Goal: Task Accomplishment & Management: Use online tool/utility

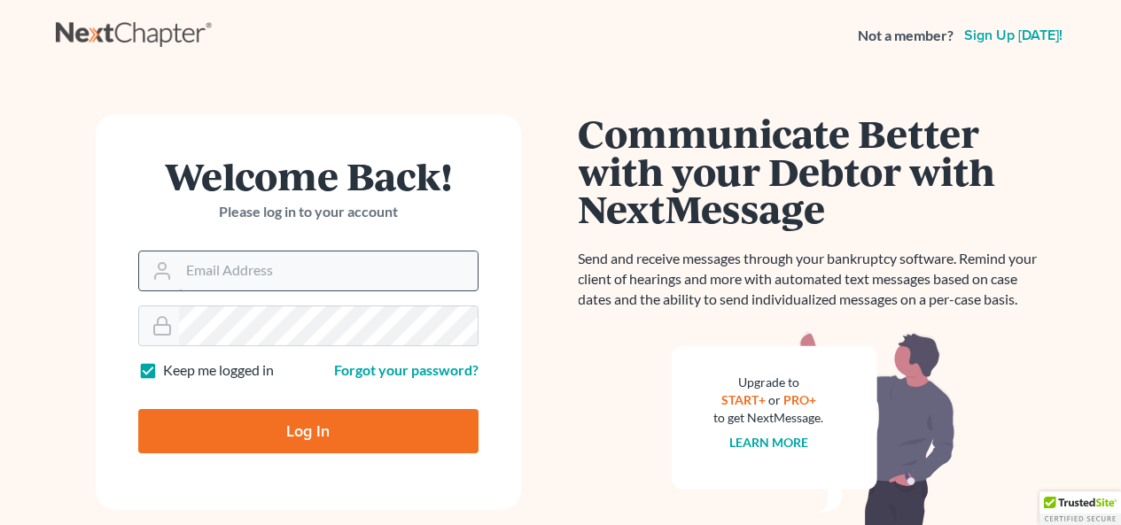
click at [255, 261] on input "Email Address" at bounding box center [328, 271] width 299 height 39
click at [256, 267] on input "Email Address" at bounding box center [328, 271] width 299 height 39
type input "[EMAIL_ADDRESS][DOMAIN_NAME]"
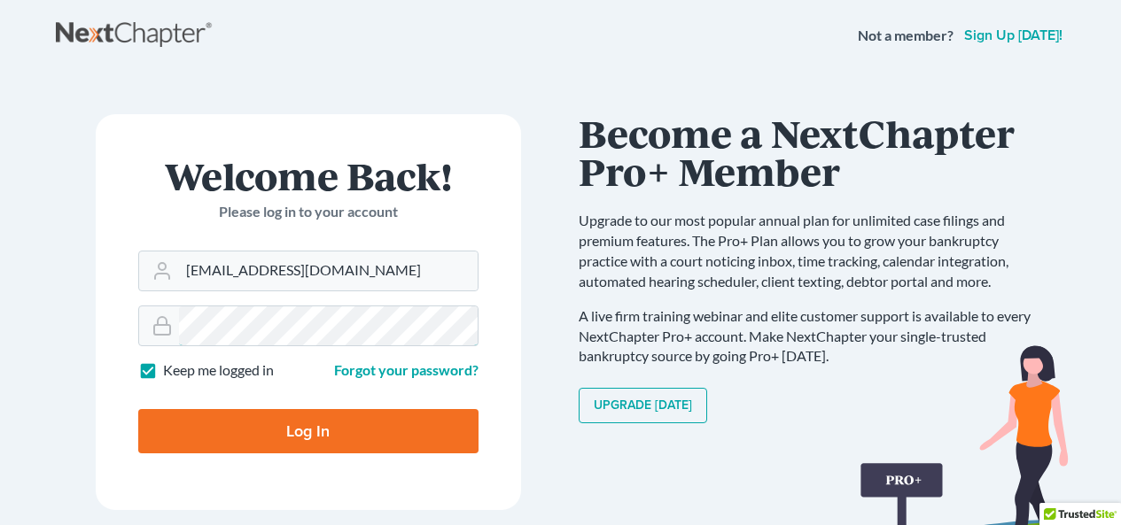
click at [138, 409] on input "Log In" at bounding box center [308, 431] width 340 height 44
type input "Thinking..."
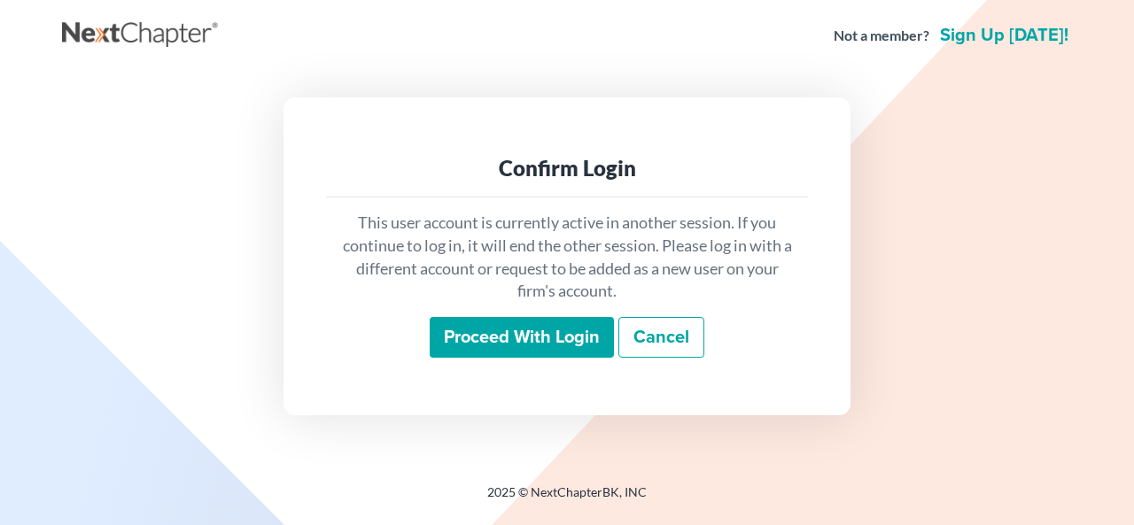
click at [553, 346] on input "Proceed with login" at bounding box center [522, 337] width 184 height 41
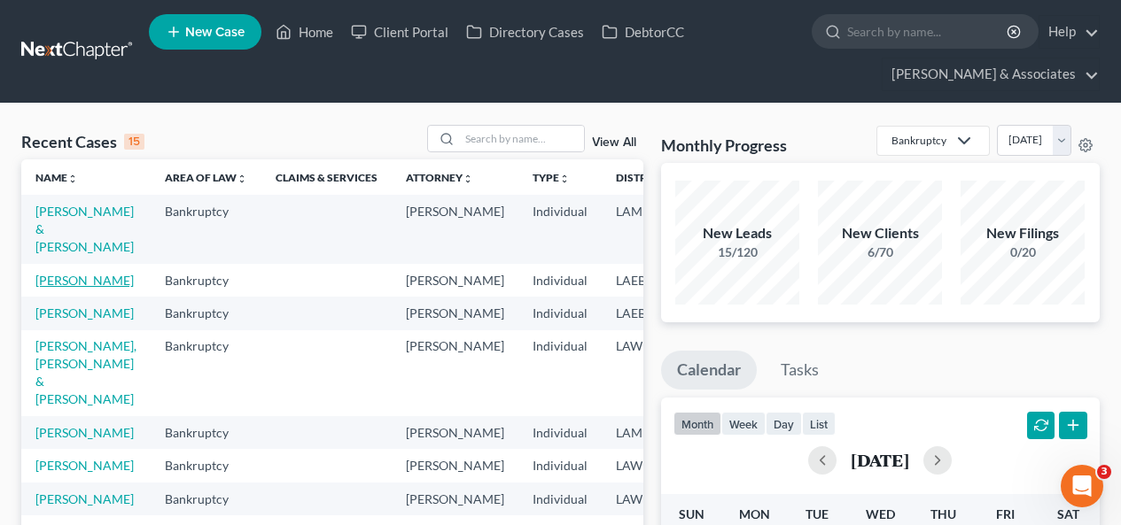
click at [66, 283] on link "[PERSON_NAME]" at bounding box center [84, 280] width 98 height 15
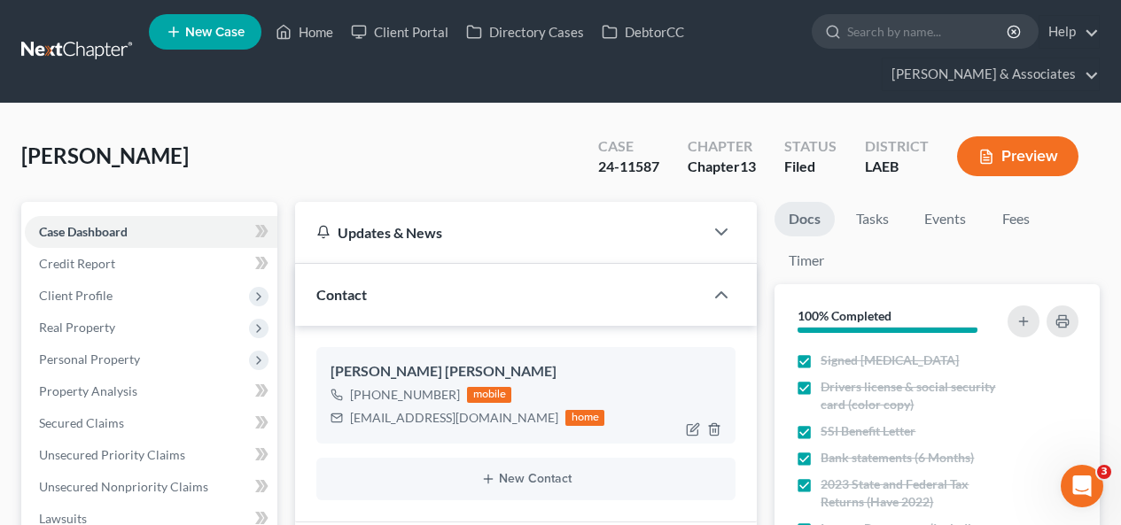
scroll to position [354, 0]
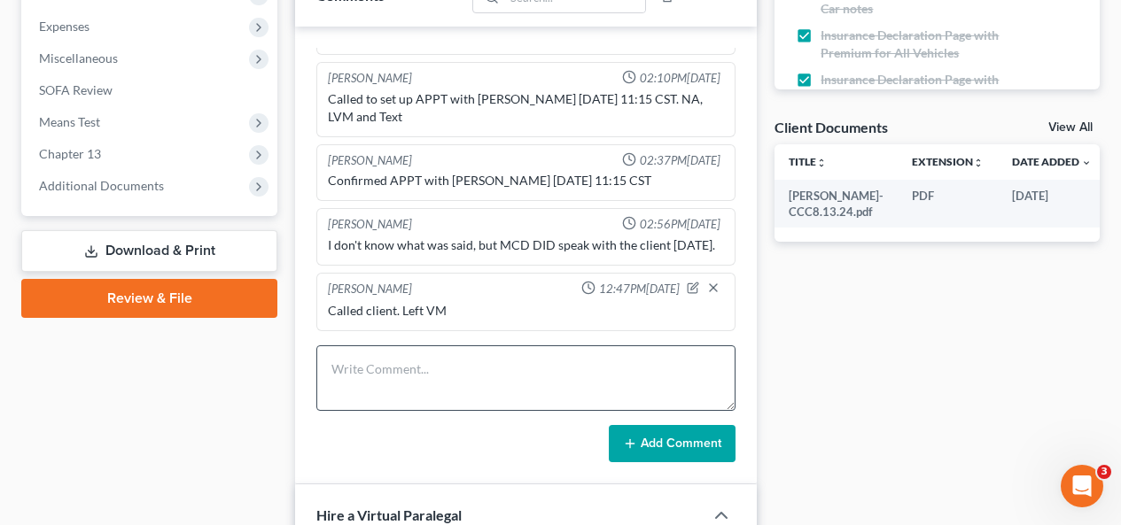
scroll to position [384, 0]
click at [442, 370] on textarea at bounding box center [525, 379] width 419 height 66
click at [530, 368] on textarea at bounding box center [525, 379] width 419 height 66
type textarea "4"
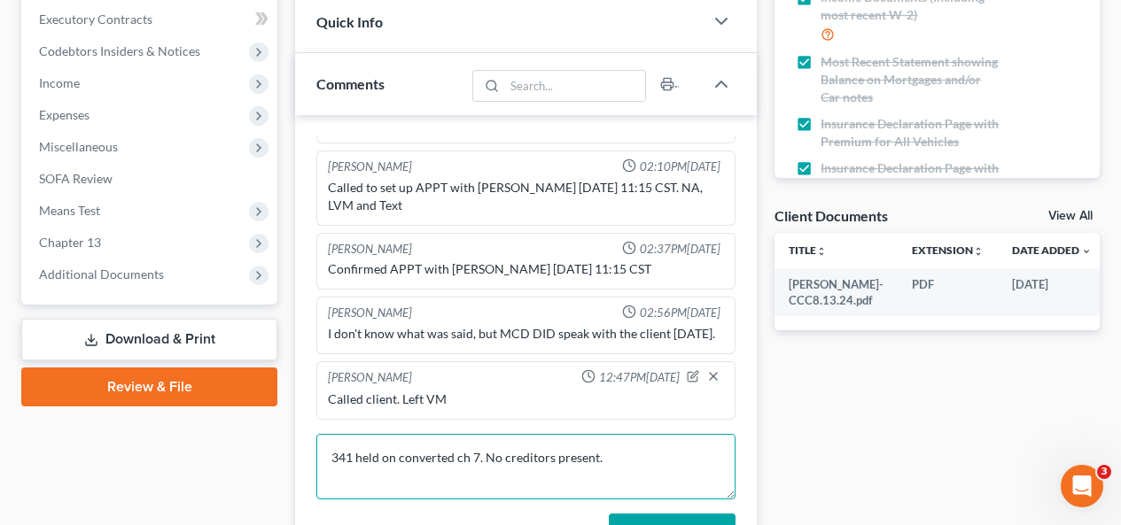
scroll to position [7125, 0]
click at [612, 458] on textarea "341 held on converted ch 7. No creditors present." at bounding box center [525, 467] width 419 height 66
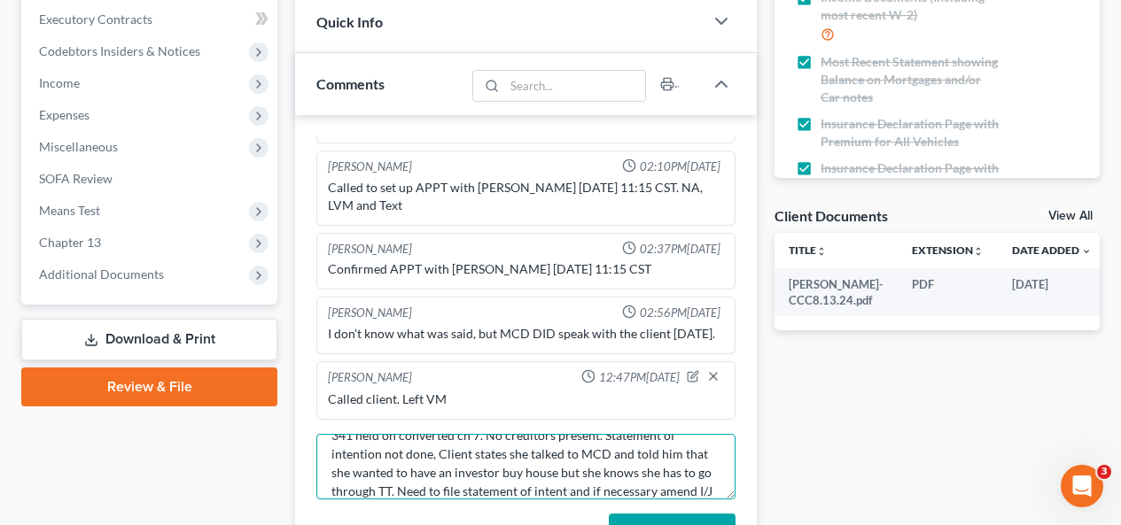
scroll to position [41, 0]
click at [572, 487] on textarea "341 held on converted ch 7. No creditors present. Statement of intention not do…" at bounding box center [525, 467] width 419 height 66
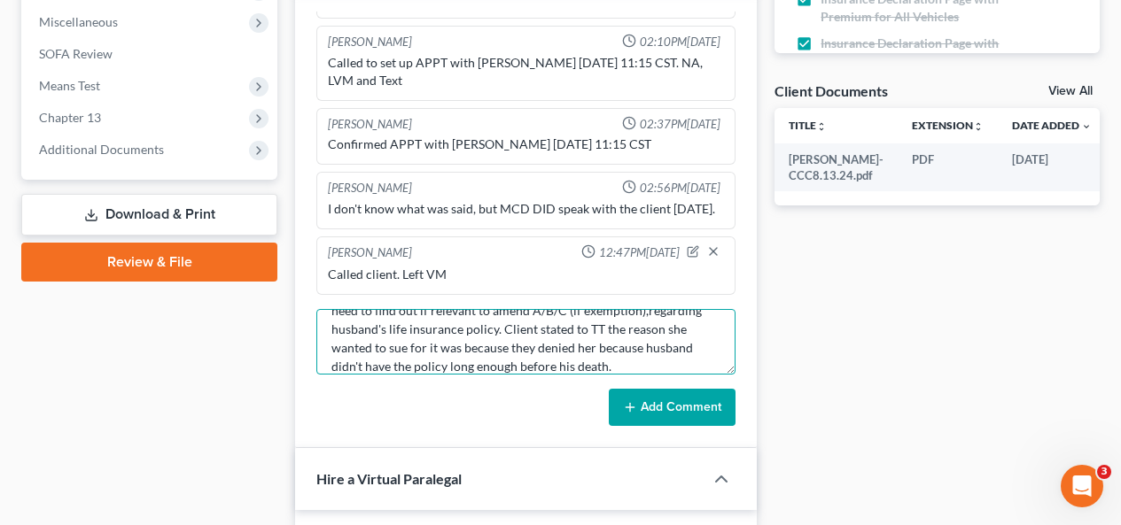
scroll to position [709, 0]
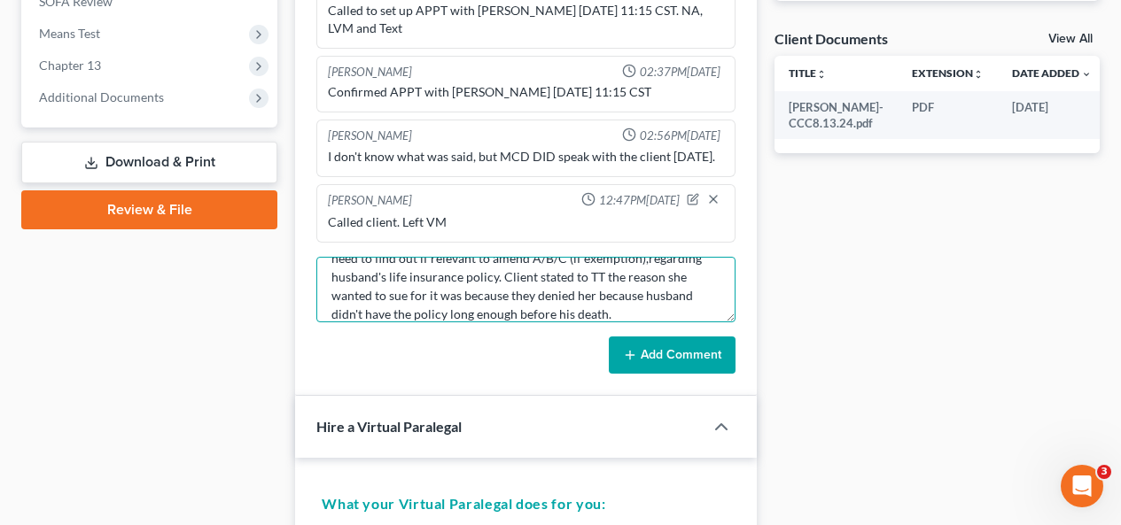
type textarea "341 held on converted ch 7. No creditors present. Statement of intention not do…"
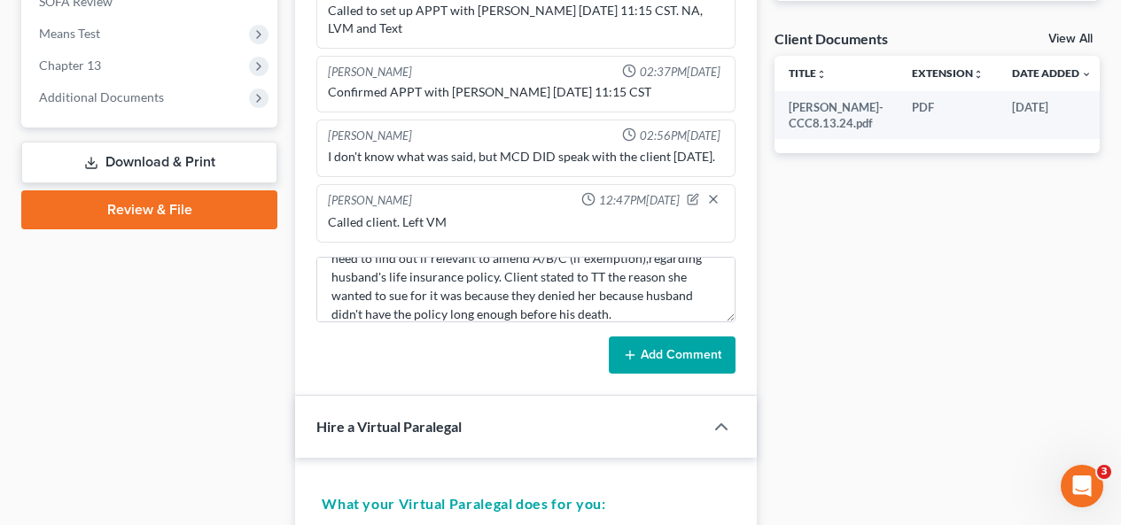
click at [676, 359] on button "Add Comment" at bounding box center [672, 355] width 127 height 37
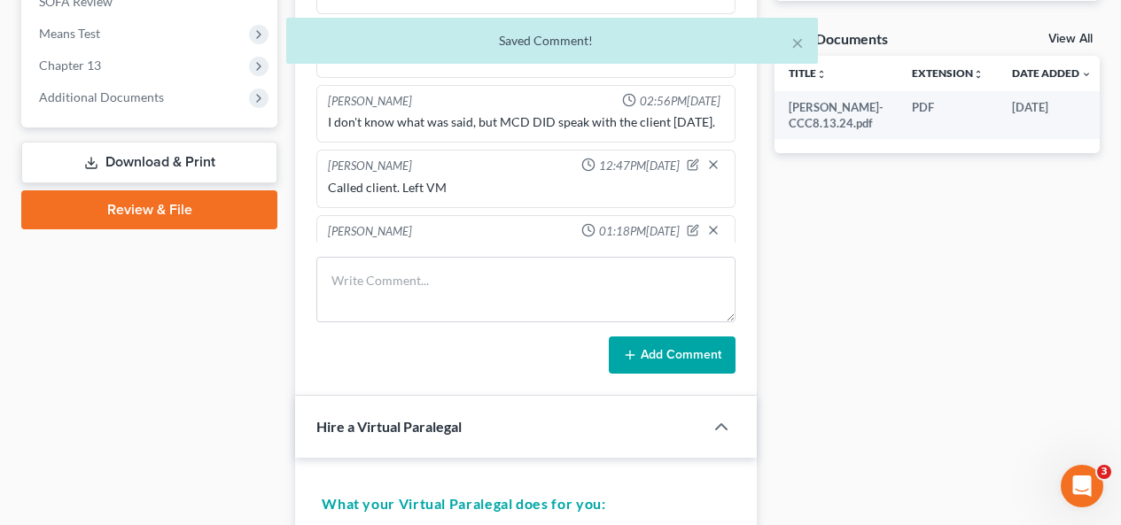
scroll to position [7386, 0]
